Goal: Task Accomplishment & Management: Manage account settings

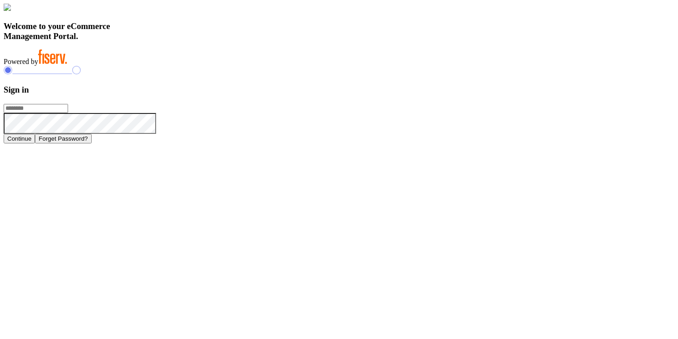
type input "**********"
click at [35, 143] on button "Continue" at bounding box center [19, 139] width 31 height 10
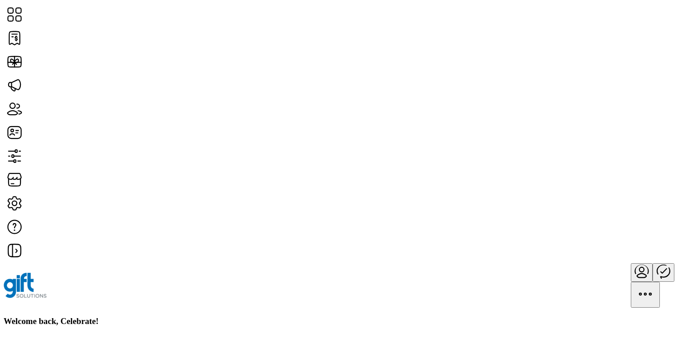
click at [218, 316] on h3 "Welcome back, Celebrate!" at bounding box center [339, 321] width 670 height 10
click at [288, 316] on div "Welcome back, Celebrate!" at bounding box center [339, 321] width 670 height 10
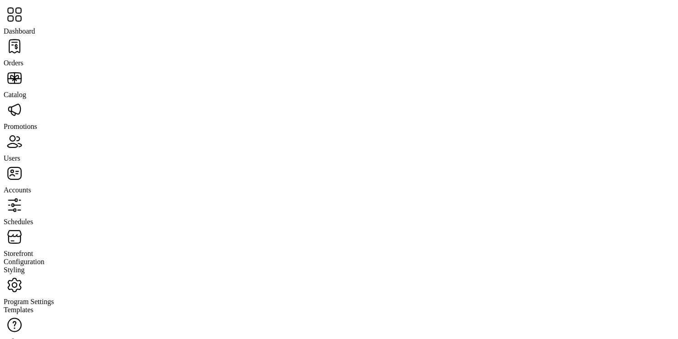
click at [33, 250] on span "Storefront" at bounding box center [18, 254] width 29 height 8
click at [44, 258] on span "Configuration" at bounding box center [24, 262] width 41 height 8
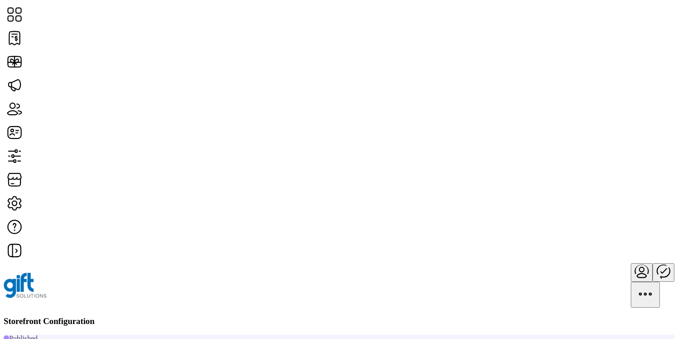
click at [580, 189] on span "Card Display Settings" at bounding box center [562, 185] width 64 height 7
